Goal: Complete application form

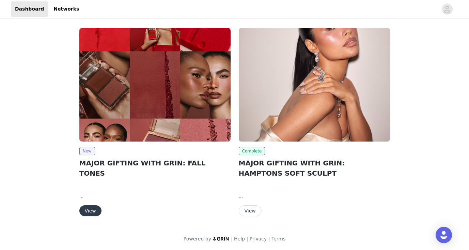
click at [93, 205] on button "View" at bounding box center [90, 210] width 22 height 11
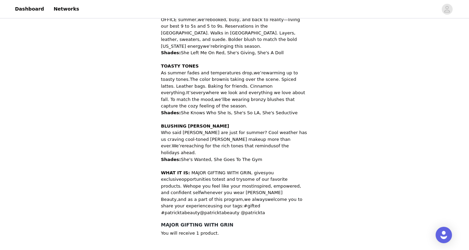
scroll to position [359, 0]
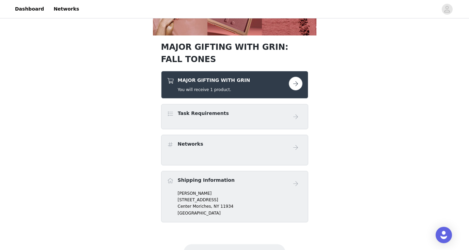
scroll to position [205, 0]
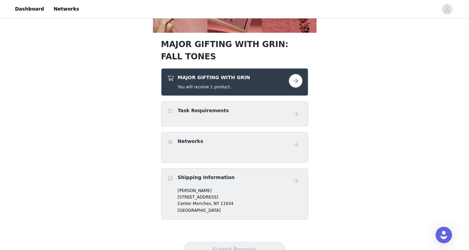
click at [297, 82] on button "button" at bounding box center [296, 81] width 14 height 14
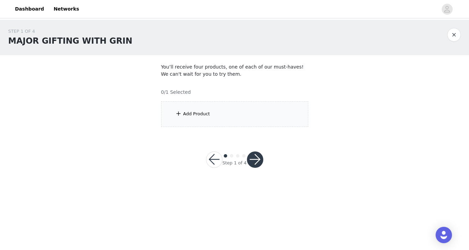
click at [208, 114] on div "Add Product" at bounding box center [196, 113] width 27 height 7
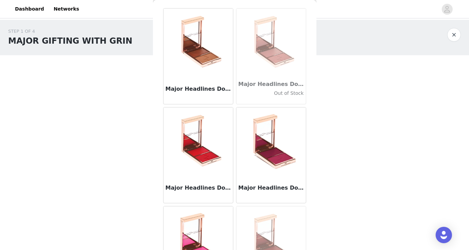
scroll to position [25, 0]
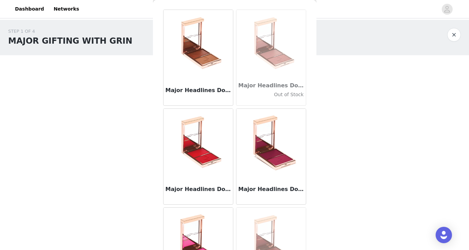
click at [211, 161] on img at bounding box center [198, 143] width 68 height 68
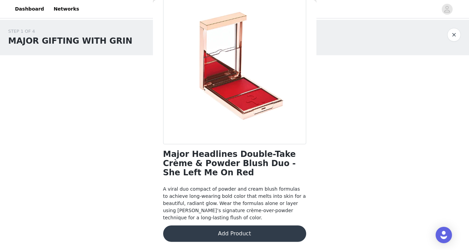
scroll to position [43, 0]
click at [241, 235] on button "Add Product" at bounding box center [234, 233] width 143 height 16
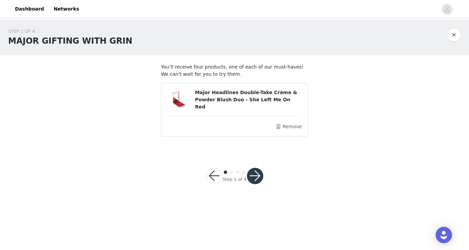
click at [259, 176] on button "button" at bounding box center [255, 176] width 16 height 16
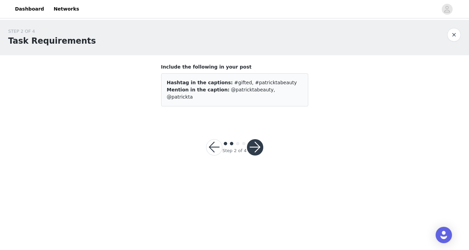
click at [255, 140] on button "button" at bounding box center [255, 147] width 16 height 16
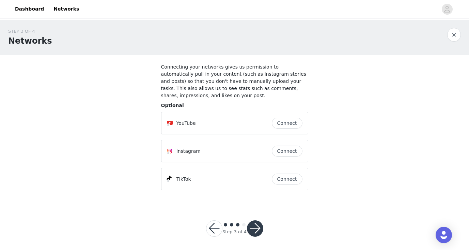
click at [254, 227] on button "button" at bounding box center [255, 228] width 16 height 16
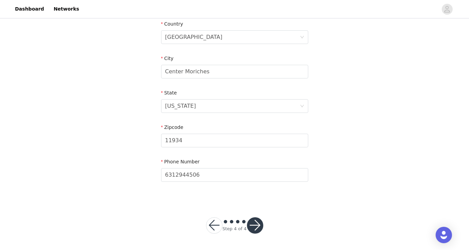
scroll to position [215, 0]
click at [255, 226] on button "button" at bounding box center [255, 225] width 16 height 16
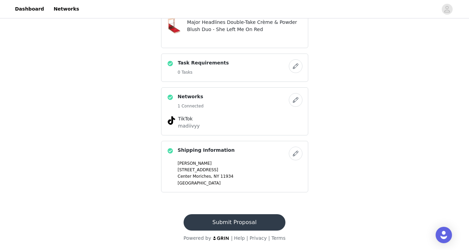
click at [239, 224] on button "Submit Proposal" at bounding box center [235, 222] width 102 height 16
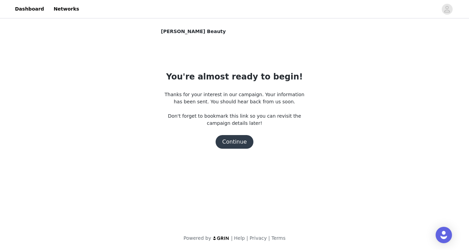
click at [232, 144] on button "Continue" at bounding box center [235, 142] width 38 height 14
